Goal: Transaction & Acquisition: Purchase product/service

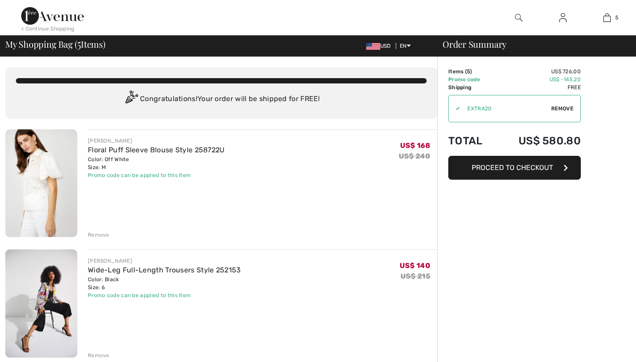
checkbox input "true"
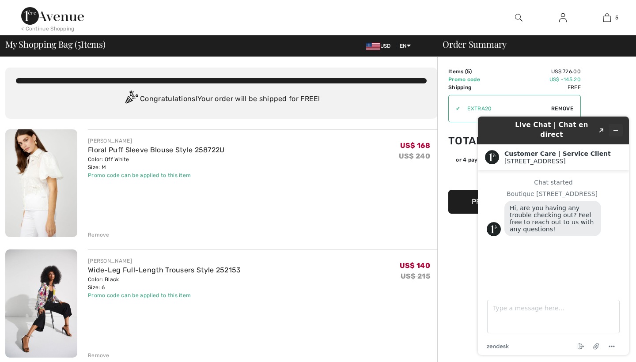
click at [619, 128] on icon "Minimize widget" at bounding box center [616, 130] width 6 height 6
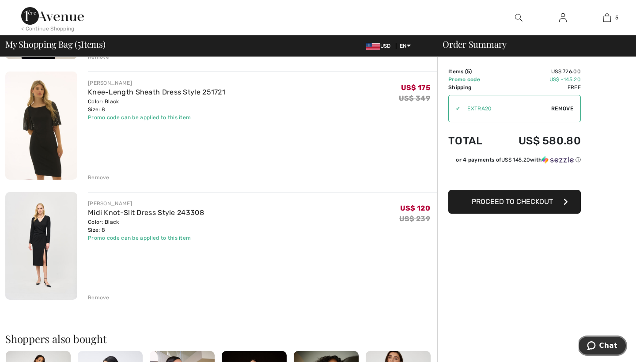
scroll to position [453, 0]
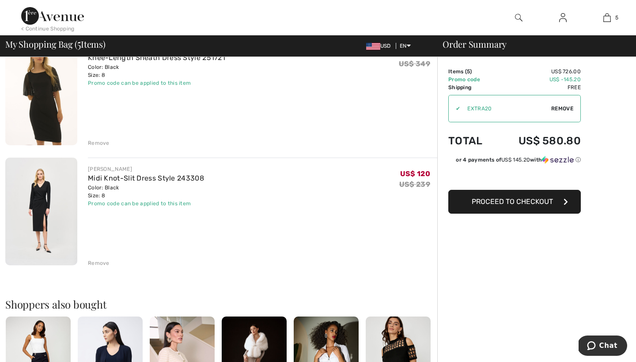
click at [95, 261] on div "Remove" at bounding box center [99, 263] width 22 height 8
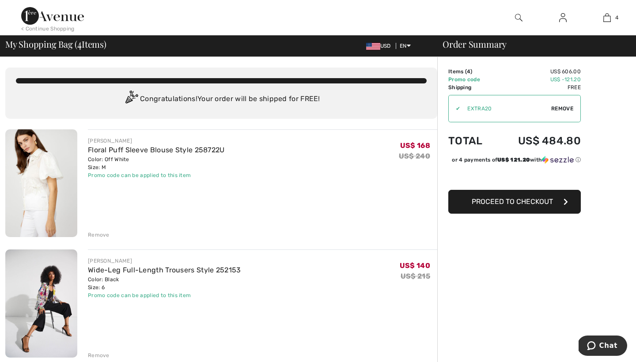
scroll to position [0, 0]
click at [191, 271] on link "Wide-Leg Full-Length Trousers Style 252153" at bounding box center [164, 270] width 153 height 8
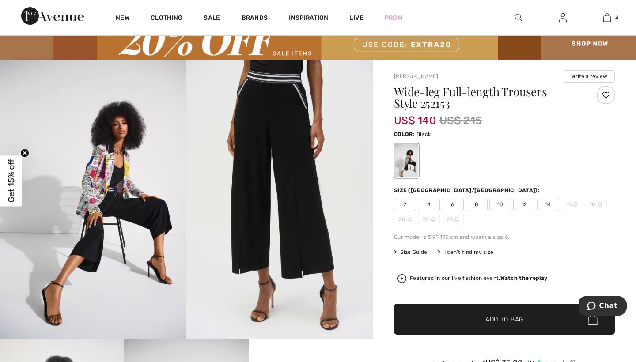
scroll to position [5, 0]
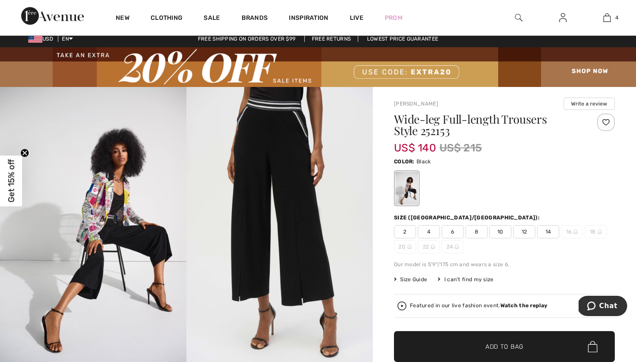
click at [420, 278] on span "Size Guide" at bounding box center [410, 280] width 33 height 8
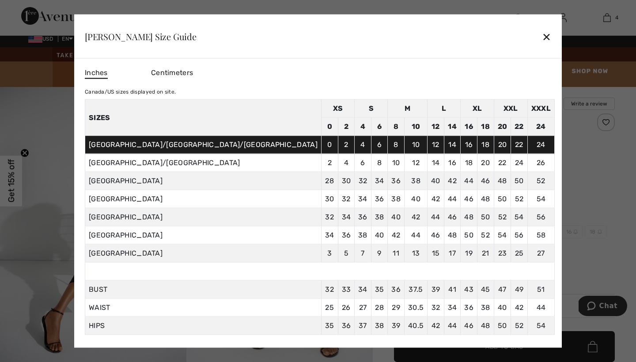
click at [542, 36] on div "✕" at bounding box center [546, 36] width 9 height 19
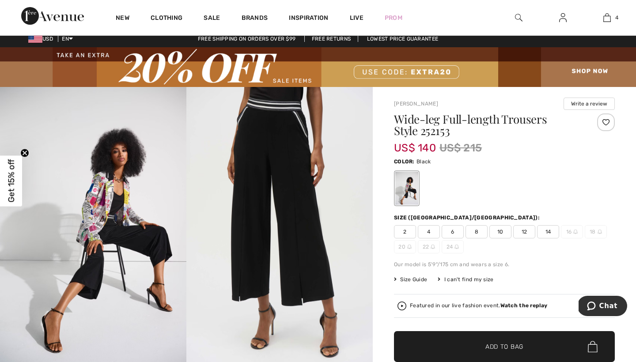
click at [479, 232] on span "8" at bounding box center [477, 231] width 22 height 13
click at [469, 341] on span "✔ Added to Bag Add to Bag" at bounding box center [504, 346] width 221 height 31
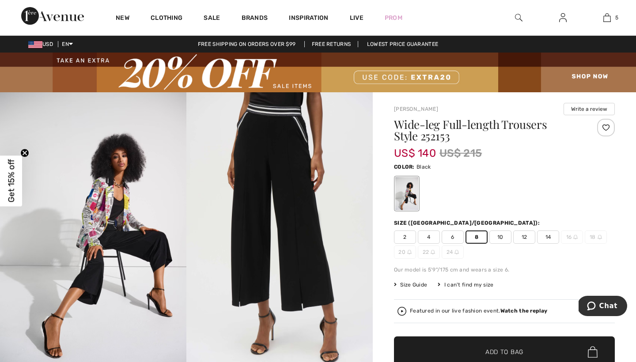
scroll to position [0, 0]
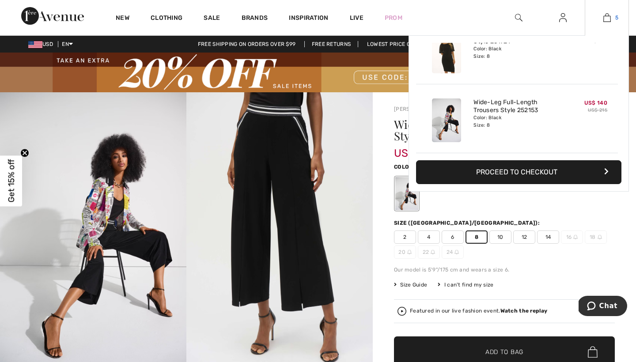
click at [609, 17] on img at bounding box center [608, 17] width 8 height 11
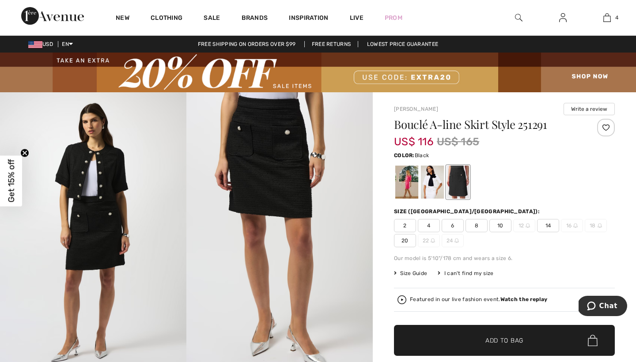
click at [476, 227] on span "8" at bounding box center [477, 225] width 22 height 13
click at [515, 192] on div at bounding box center [504, 182] width 221 height 37
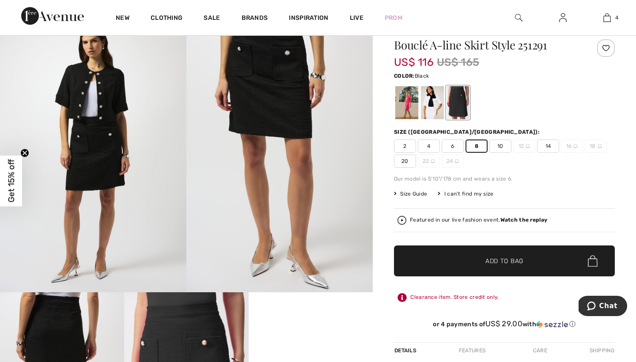
scroll to position [86, 0]
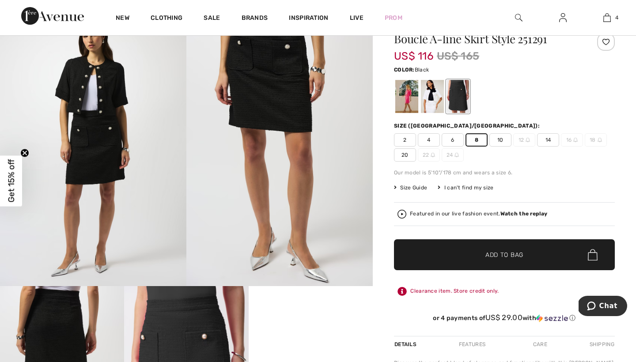
click at [482, 254] on span "✔ Added to Bag" at bounding box center [491, 255] width 54 height 9
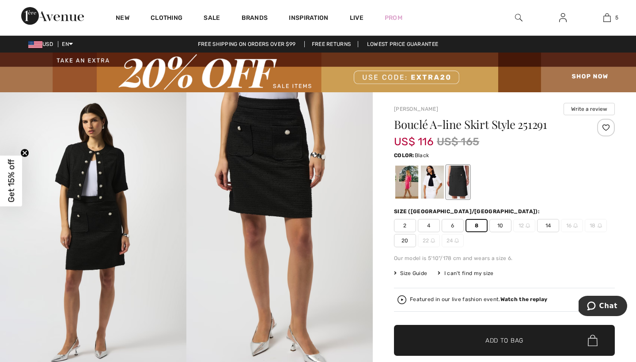
scroll to position [0, 0]
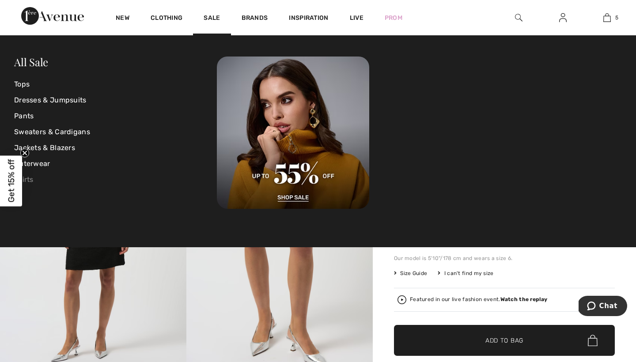
click at [31, 178] on link "Skirts" at bounding box center [115, 180] width 203 height 16
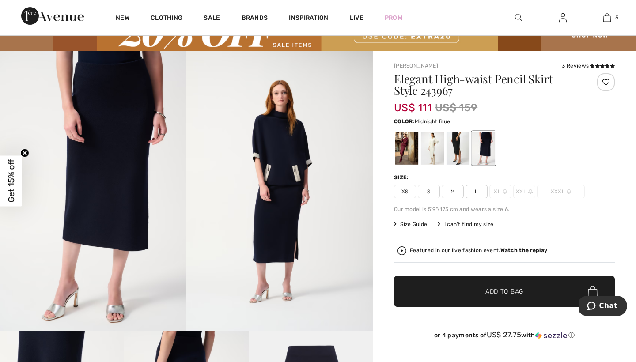
scroll to position [40, 0]
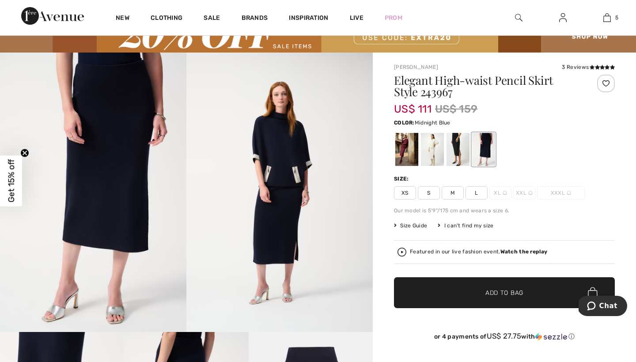
click at [147, 175] on img at bounding box center [93, 193] width 187 height 280
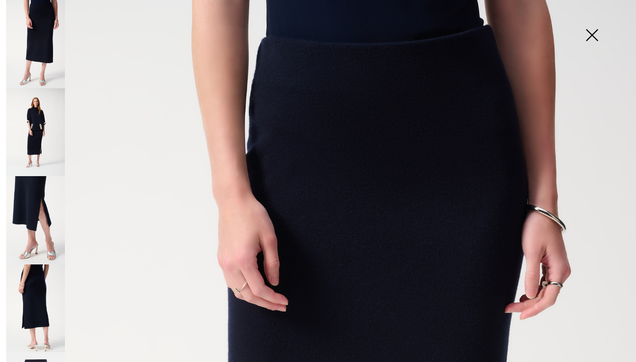
click at [14, 128] on img at bounding box center [35, 132] width 59 height 88
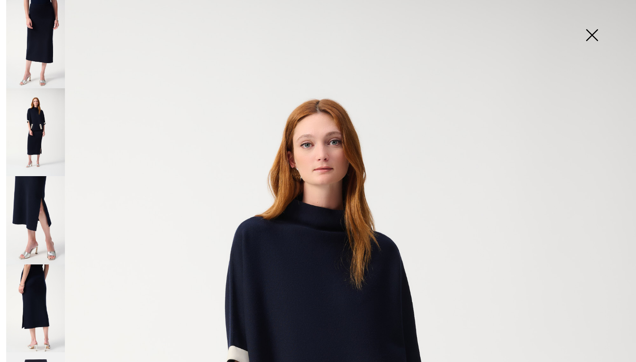
click at [21, 187] on img at bounding box center [35, 220] width 59 height 88
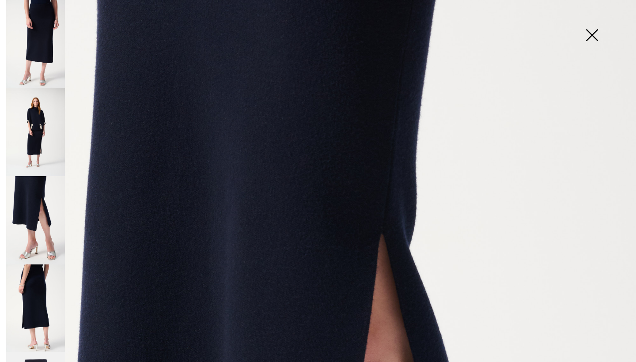
click at [594, 34] on img at bounding box center [592, 36] width 44 height 46
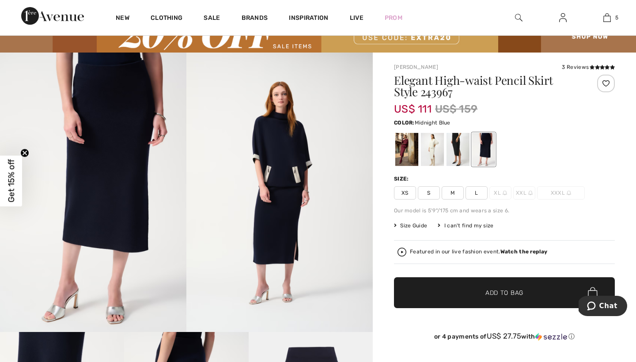
click at [570, 131] on div at bounding box center [504, 149] width 221 height 37
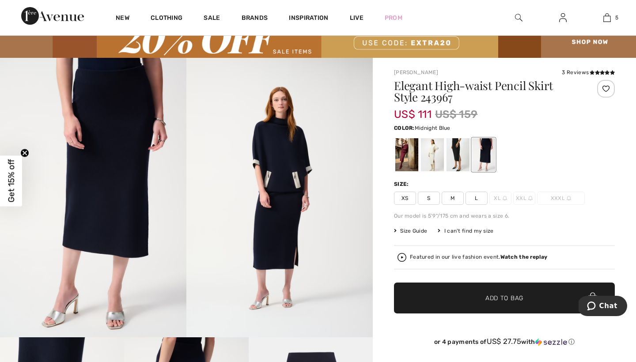
click at [429, 198] on span "S" at bounding box center [429, 198] width 22 height 13
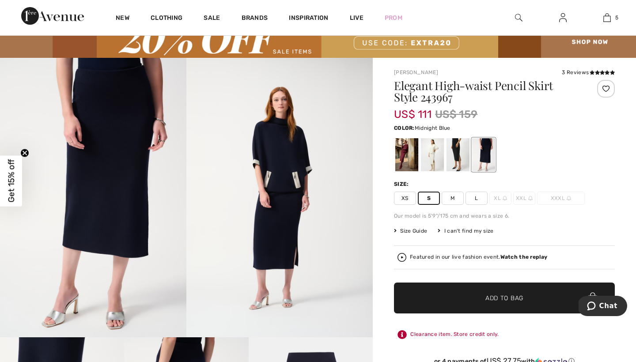
click at [542, 139] on div at bounding box center [504, 155] width 221 height 37
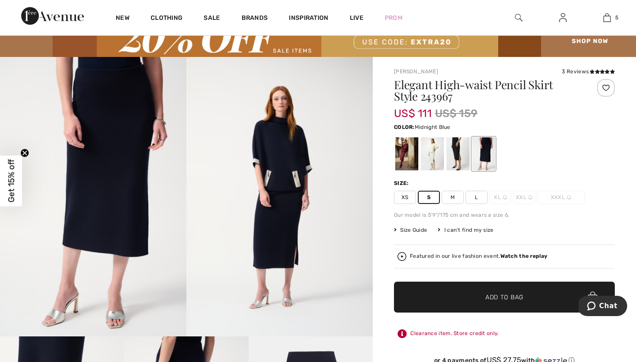
scroll to position [35, 0]
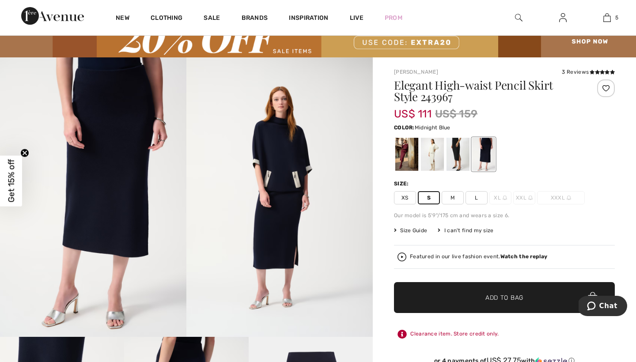
click at [434, 127] on span "Midnight Blue" at bounding box center [433, 128] width 36 height 6
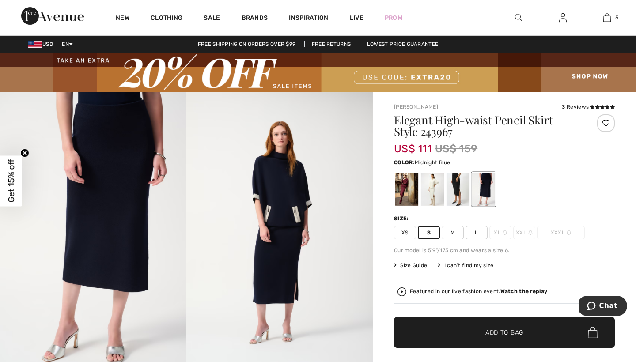
scroll to position [0, 0]
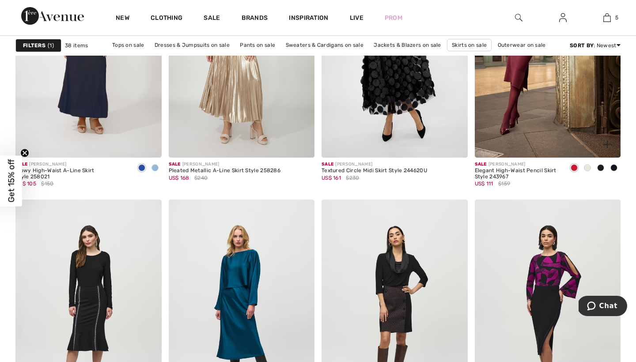
scroll to position [1378, 0]
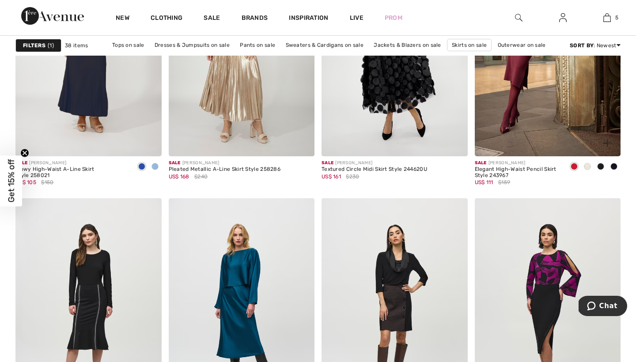
click at [601, 166] on span at bounding box center [601, 166] width 7 height 7
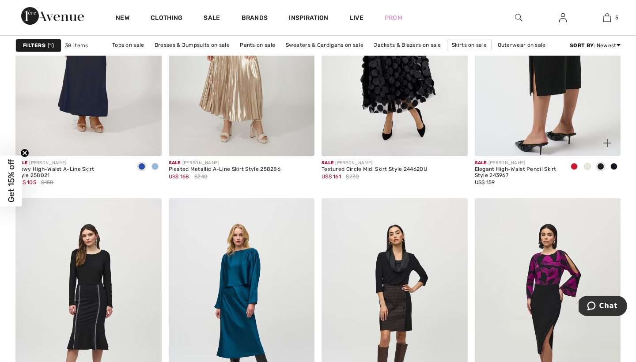
click at [544, 119] on img at bounding box center [548, 46] width 146 height 219
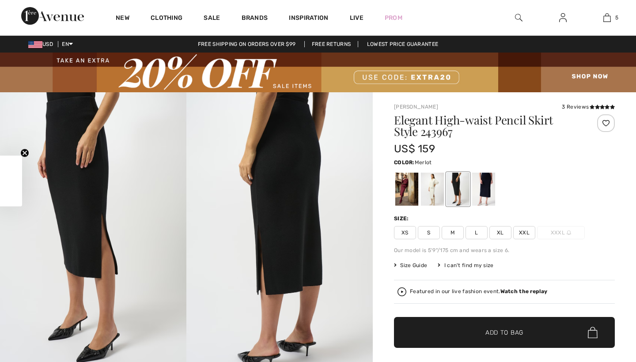
checkbox input "true"
click at [426, 233] on span "S" at bounding box center [429, 232] width 22 height 13
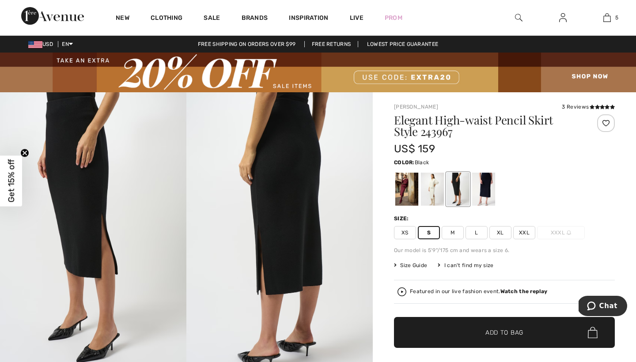
click at [569, 187] on div at bounding box center [504, 189] width 221 height 37
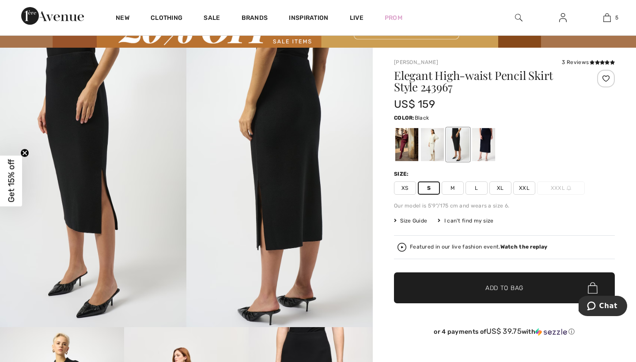
scroll to position [49, 0]
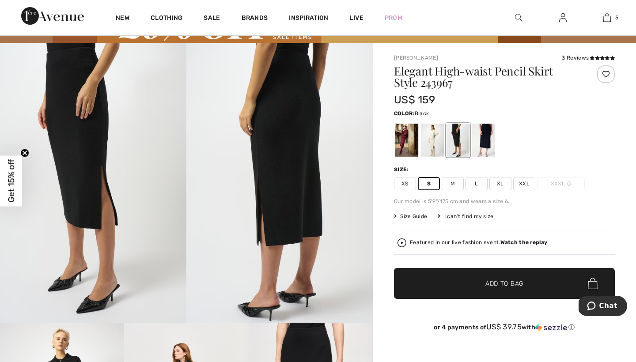
click at [506, 278] on span "✔ Added to Bag Add to Bag" at bounding box center [504, 283] width 221 height 31
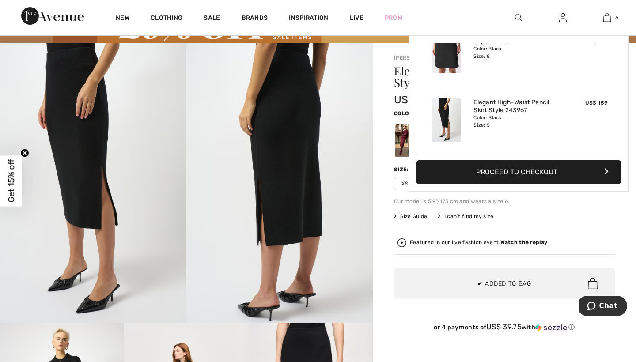
scroll to position [303, 0]
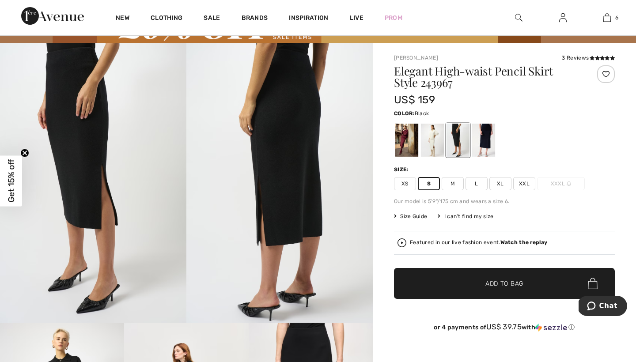
click at [121, 30] on div "New" at bounding box center [122, 17] width 35 height 35
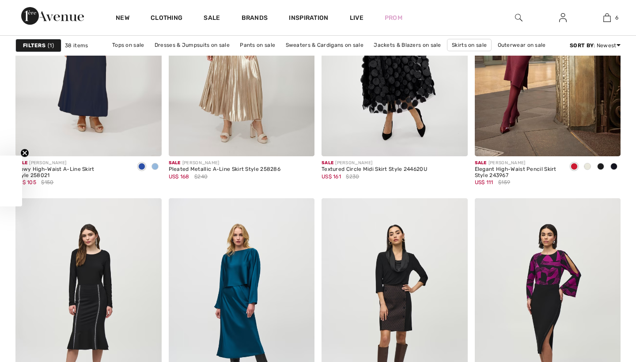
checkbox input "true"
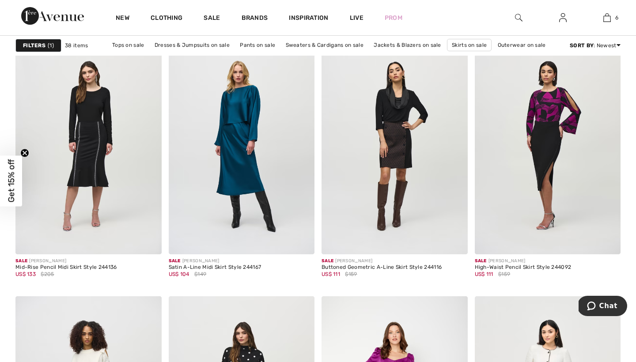
scroll to position [1542, 0]
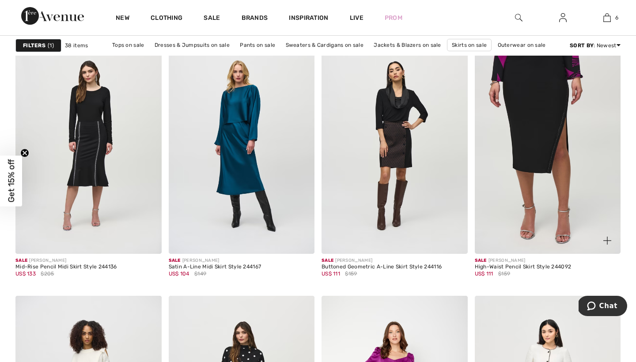
click at [542, 217] on img at bounding box center [548, 144] width 146 height 219
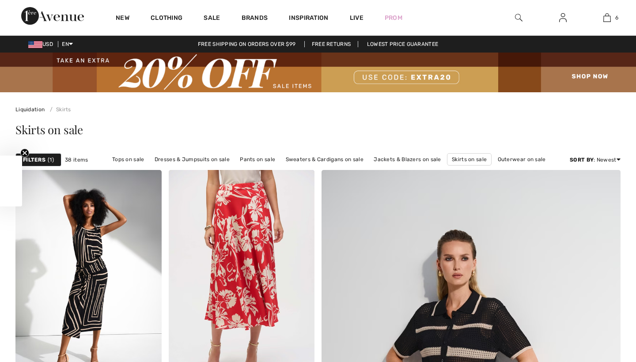
checkbox input "true"
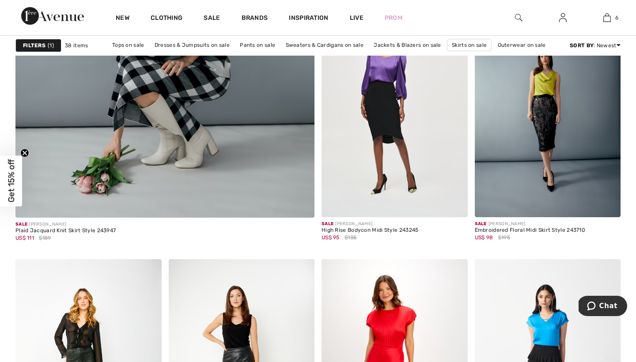
scroll to position [2489, 0]
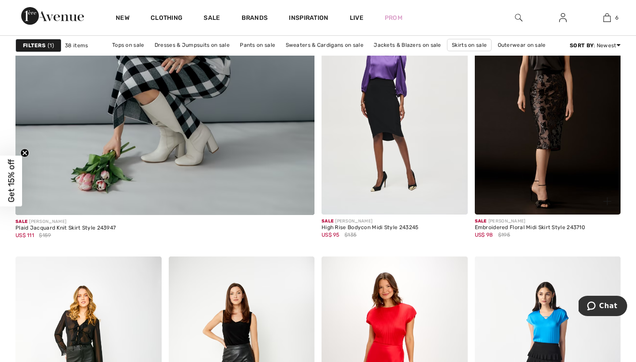
click at [522, 130] on img at bounding box center [548, 105] width 146 height 219
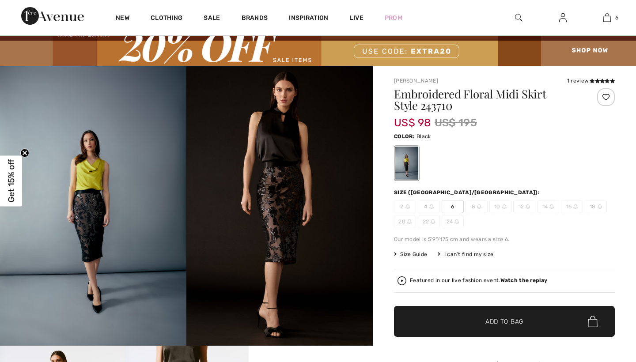
checkbox input "true"
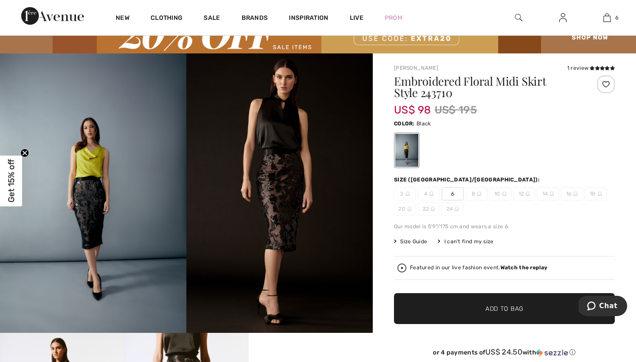
click at [100, 232] on img at bounding box center [93, 193] width 187 height 280
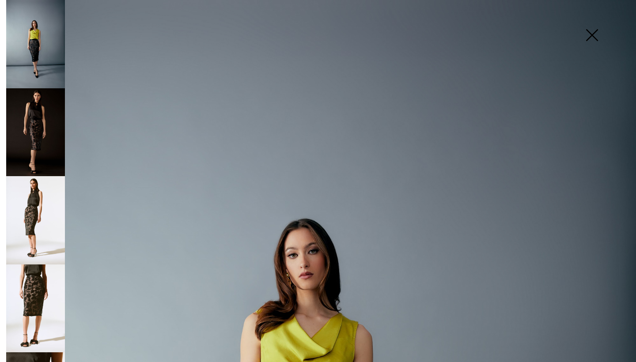
click at [27, 123] on img at bounding box center [35, 132] width 59 height 88
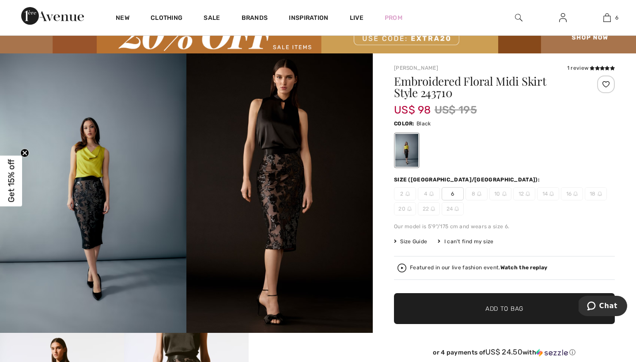
scroll to position [72, 0]
click at [588, 102] on div at bounding box center [597, 97] width 37 height 42
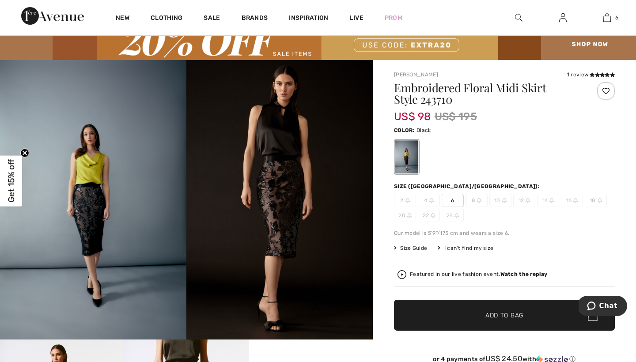
scroll to position [28, 0]
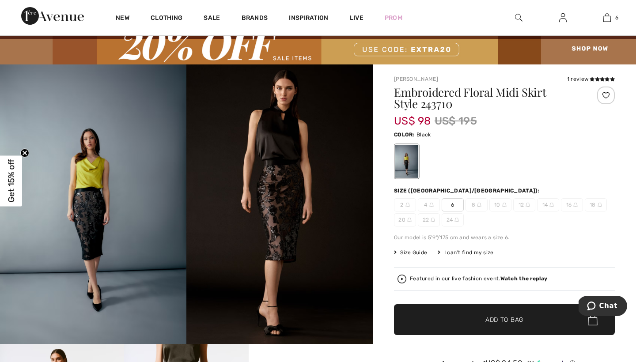
click at [453, 200] on span "6" at bounding box center [453, 204] width 22 height 13
click at [492, 315] on span "✔ Added to Bag Add to Bag" at bounding box center [504, 320] width 221 height 31
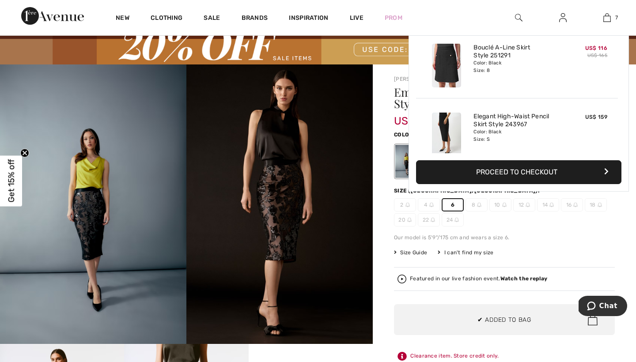
scroll to position [372, 0]
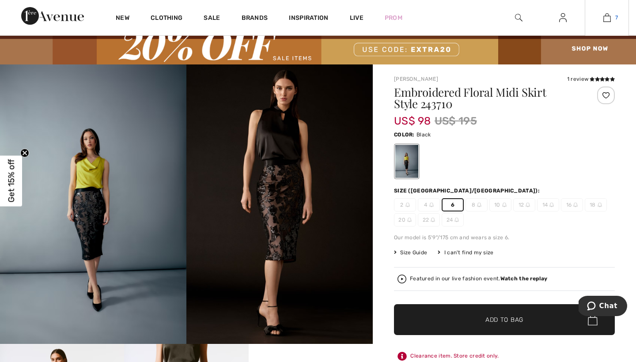
click at [604, 18] on img at bounding box center [608, 17] width 8 height 11
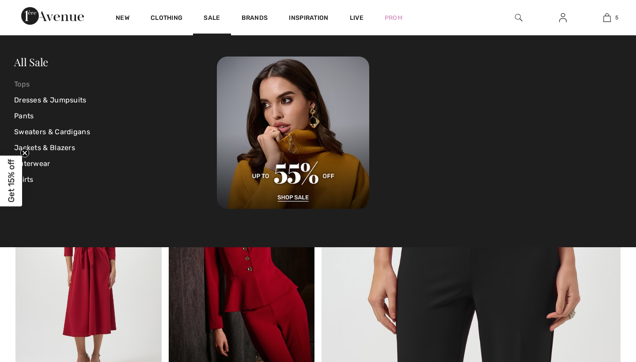
checkbox input "true"
click at [27, 115] on link "Pants" at bounding box center [115, 116] width 203 height 16
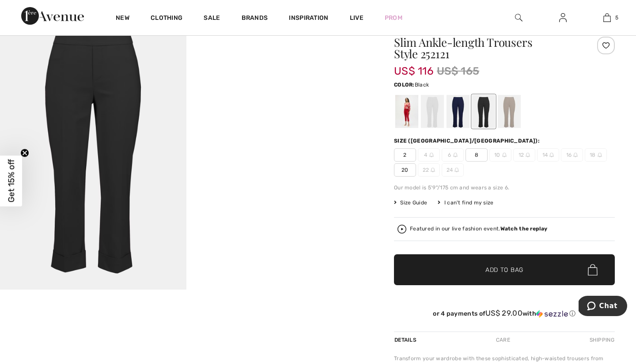
scroll to position [38, 0]
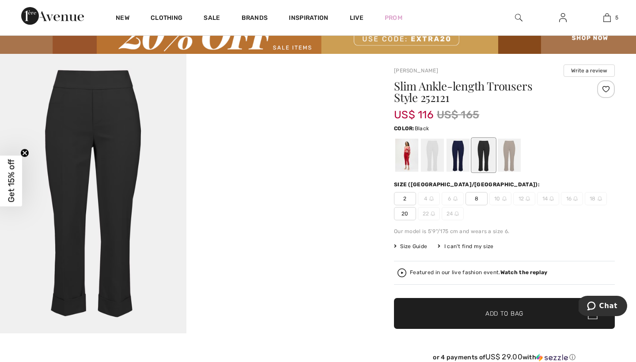
click at [476, 198] on span "8" at bounding box center [477, 198] width 22 height 13
click at [475, 310] on span "✔ Added to Bag" at bounding box center [491, 313] width 54 height 9
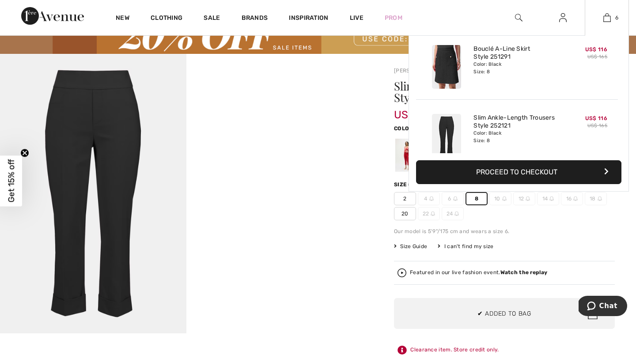
scroll to position [303, 0]
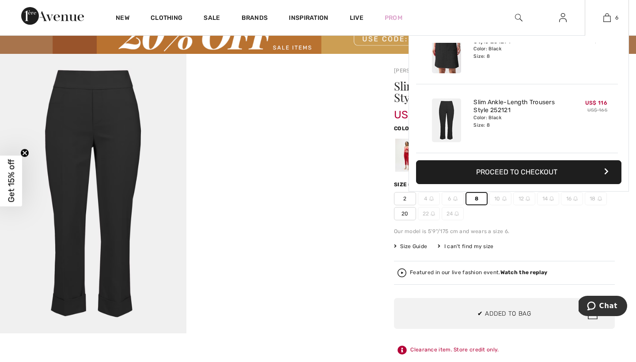
click at [553, 173] on button "Proceed to Checkout" at bounding box center [519, 172] width 206 height 24
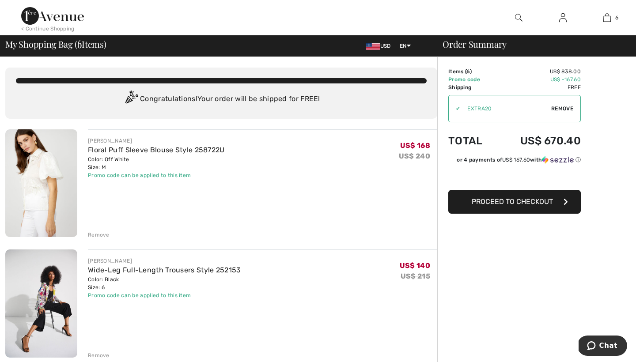
click at [378, 228] on div "[PERSON_NAME] Floral Puff Sleeve Blouse Style 258722U Color: Off White Size: M …" at bounding box center [263, 184] width 350 height 110
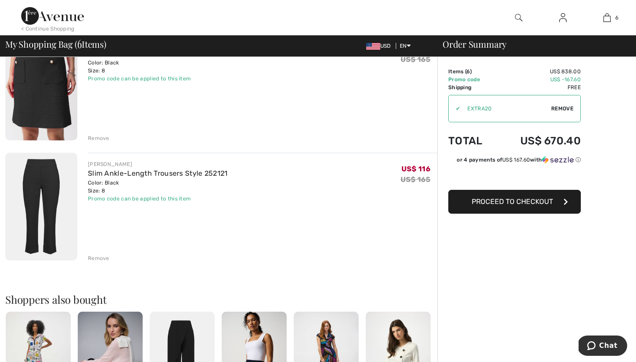
scroll to position [583, 0]
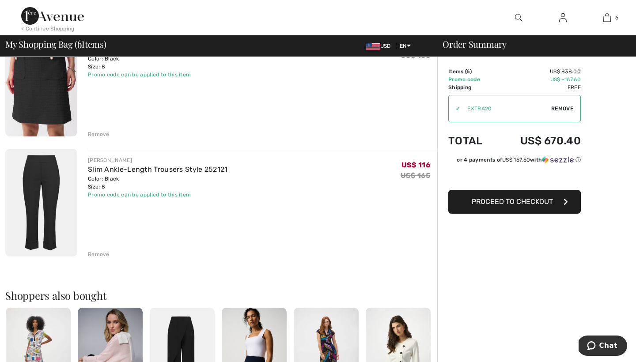
click at [531, 205] on span "Proceed to Checkout" at bounding box center [512, 202] width 81 height 8
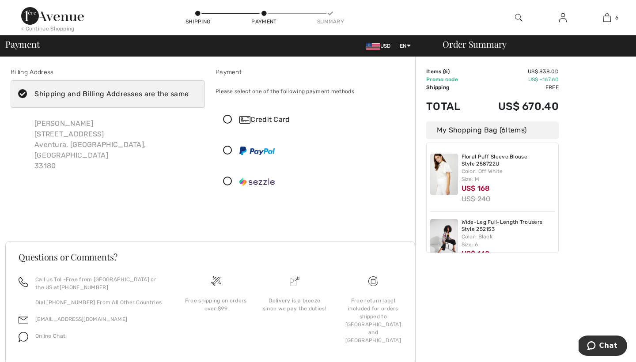
click at [227, 118] on icon at bounding box center [227, 119] width 23 height 9
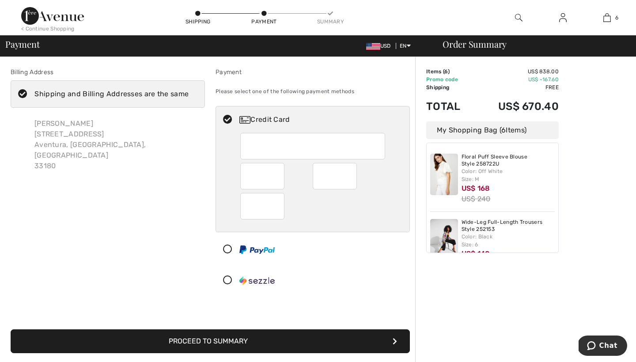
click at [186, 189] on div "Billing Address Shipping and Billing Addresses are the same [PERSON_NAME][GEOGR…" at bounding box center [107, 183] width 205 height 230
click at [316, 251] on div at bounding box center [309, 249] width 187 height 27
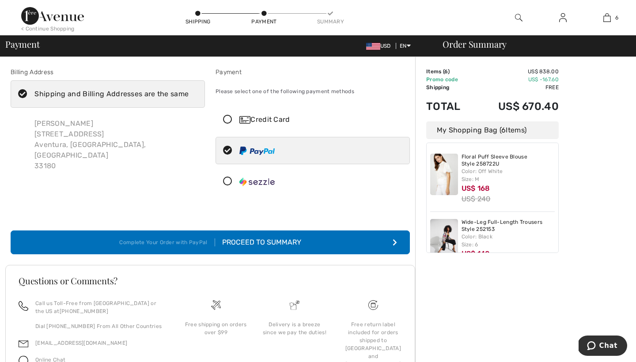
click at [227, 118] on icon at bounding box center [227, 119] width 23 height 9
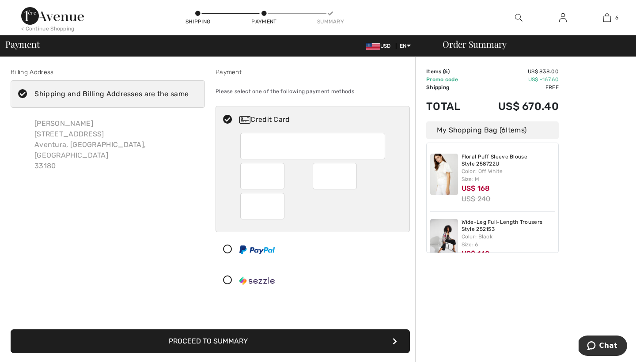
click at [196, 188] on div "Billing Address Shipping and Billing Addresses are the same [PERSON_NAME][GEOGR…" at bounding box center [107, 183] width 205 height 230
click at [224, 338] on button "Proceed to Summary" at bounding box center [211, 342] width 400 height 24
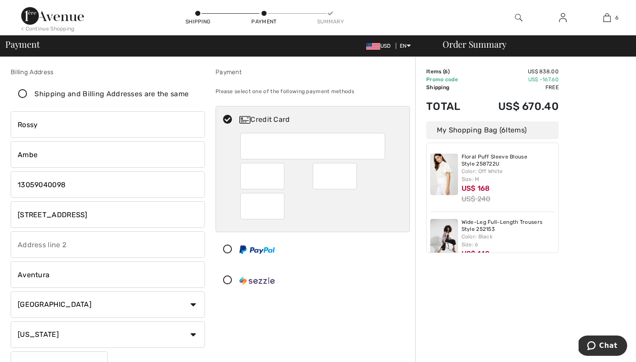
click at [515, 306] on div "Order Summary Details Items ( 6 ) US$ 838.00 Promo code US$ -167.60 Shipping Fr…" at bounding box center [525, 326] width 221 height 538
click at [144, 209] on input "20201 East Country Club Drive 1114" at bounding box center [108, 215] width 194 height 27
type input "20201 East Country Club Drive 1408"
click at [476, 306] on div "Order Summary Details Items ( 6 ) US$ 838.00 Promo code US$ -167.60 Shipping Fr…" at bounding box center [525, 326] width 221 height 538
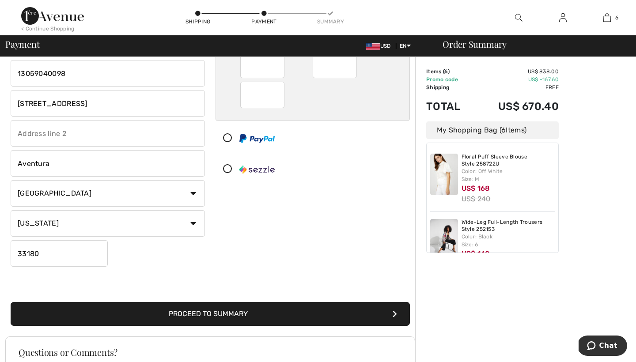
scroll to position [114, 0]
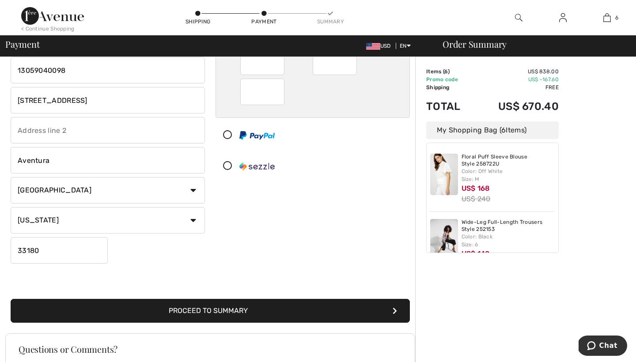
click at [364, 315] on button "Proceed to Summary" at bounding box center [211, 311] width 400 height 24
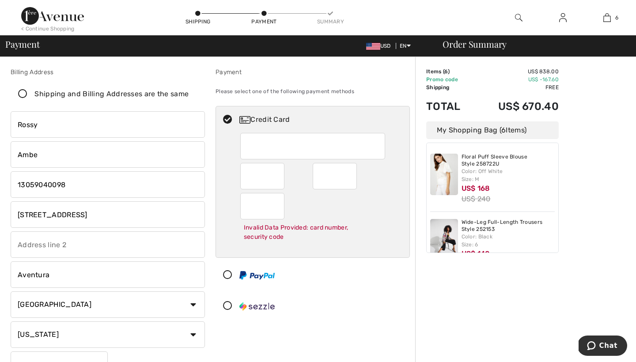
scroll to position [0, 0]
click at [19, 91] on icon at bounding box center [22, 94] width 23 height 9
click at [189, 91] on input "Shipping and Billing Addresses are the same" at bounding box center [192, 94] width 6 height 27
checkbox input "true"
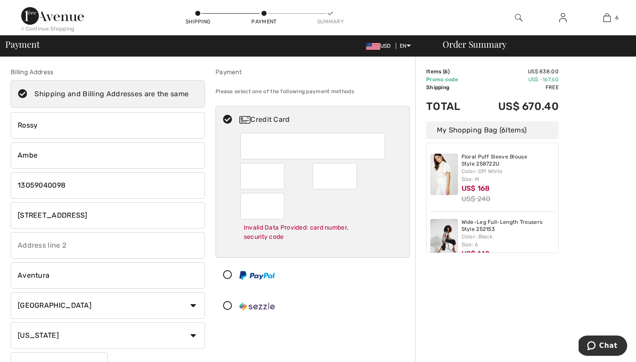
type input "[STREET_ADDRESS]"
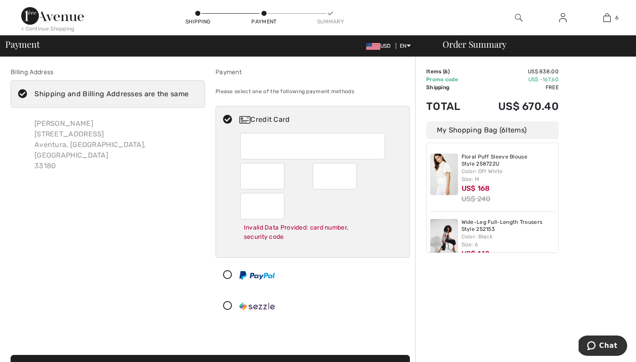
click at [480, 291] on div "Order Summary Details Items ( 6 ) US$ 838.00 Promo code US$ -167.60 Shipping Fr…" at bounding box center [525, 297] width 221 height 480
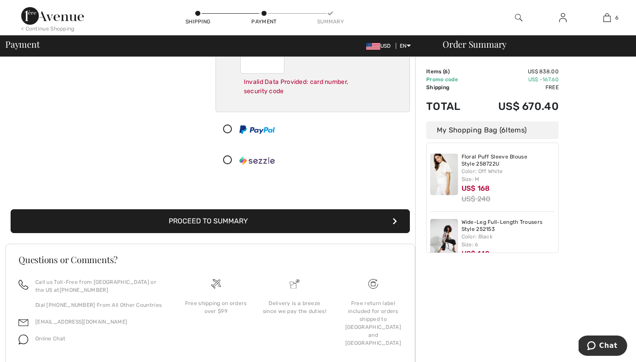
scroll to position [174, 0]
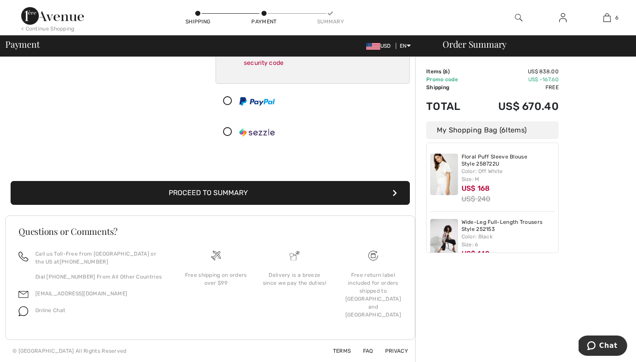
click at [374, 191] on button "Proceed to Summary" at bounding box center [211, 193] width 400 height 24
